Goal: Transaction & Acquisition: Obtain resource

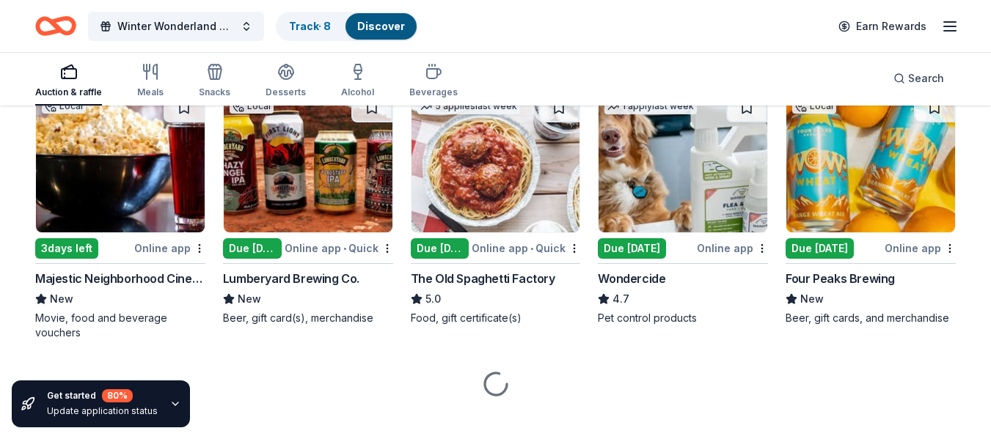
scroll to position [1045, 0]
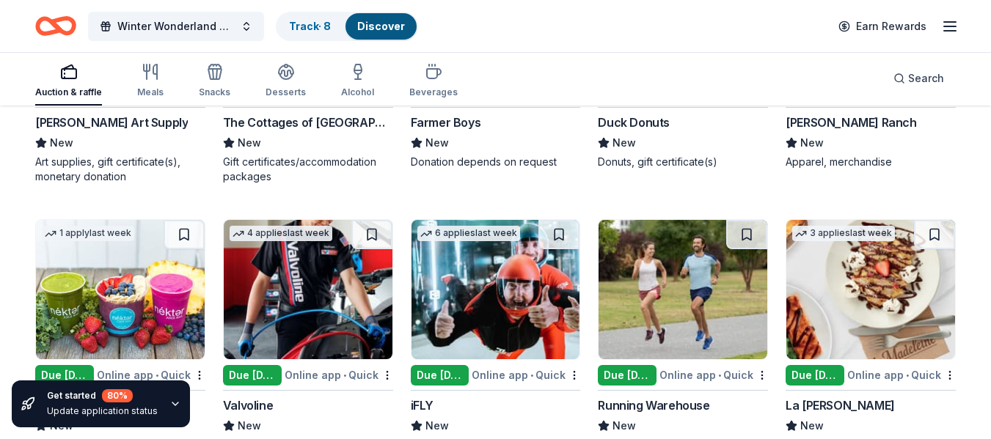
scroll to position [5477, 0]
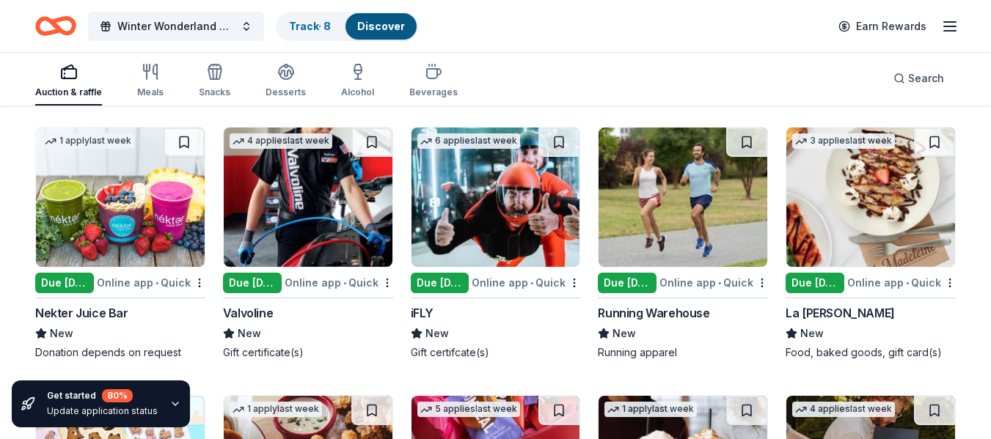
click at [539, 200] on img at bounding box center [495, 197] width 169 height 139
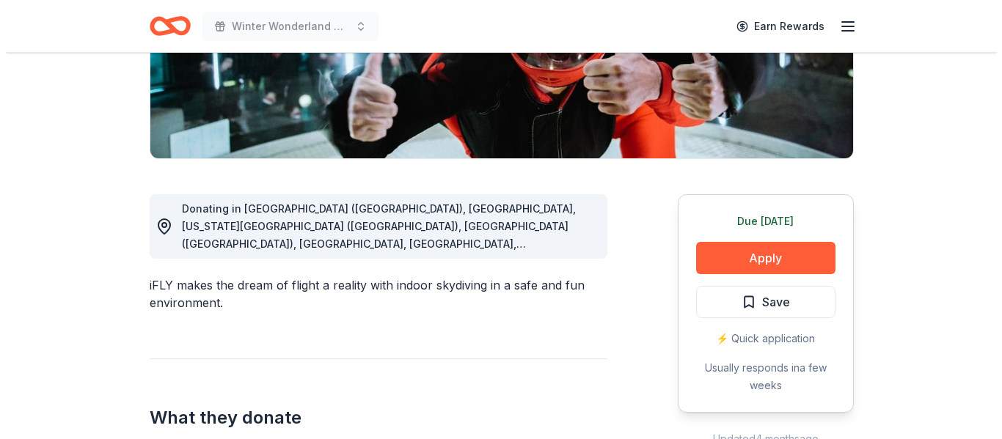
scroll to position [293, 0]
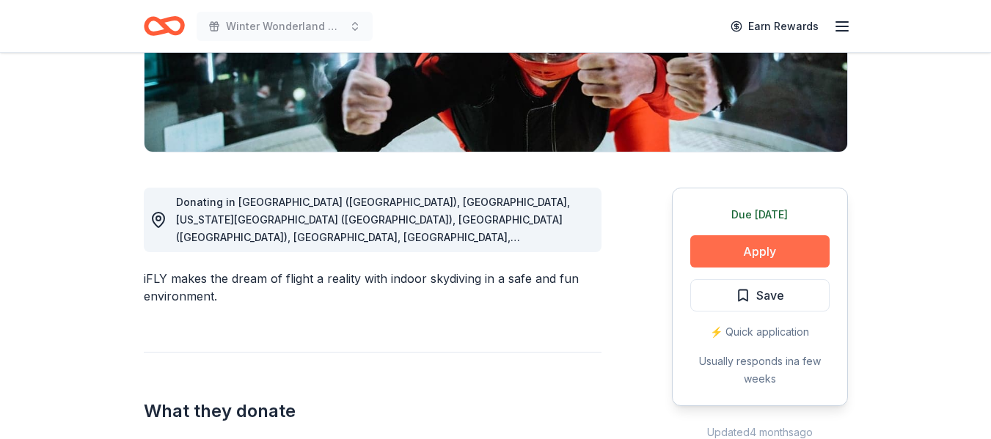
click at [722, 244] on button "Apply" at bounding box center [759, 251] width 139 height 32
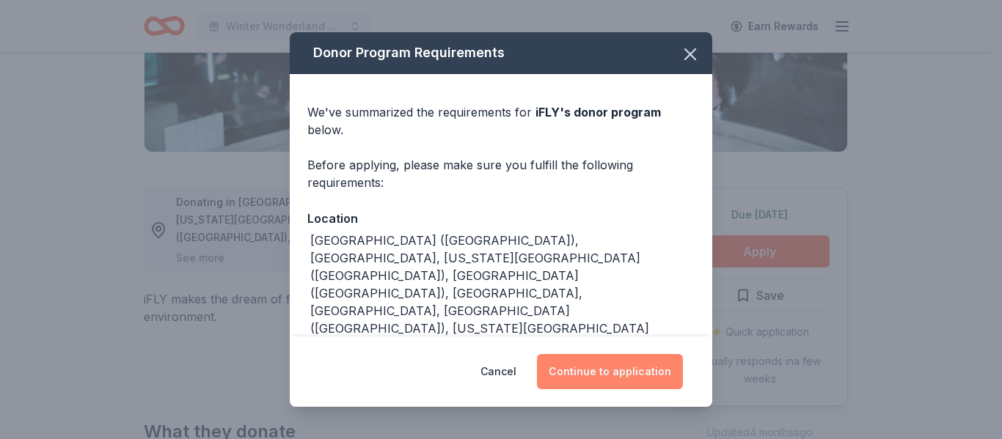
click at [595, 377] on button "Continue to application" at bounding box center [610, 371] width 146 height 35
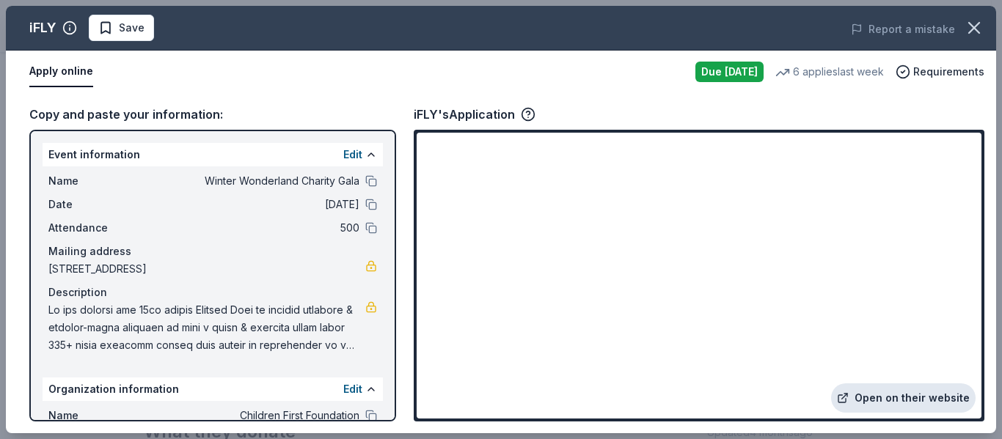
click at [879, 392] on link "Open on their website" at bounding box center [903, 398] width 144 height 29
